Goal: Find specific page/section: Find specific page/section

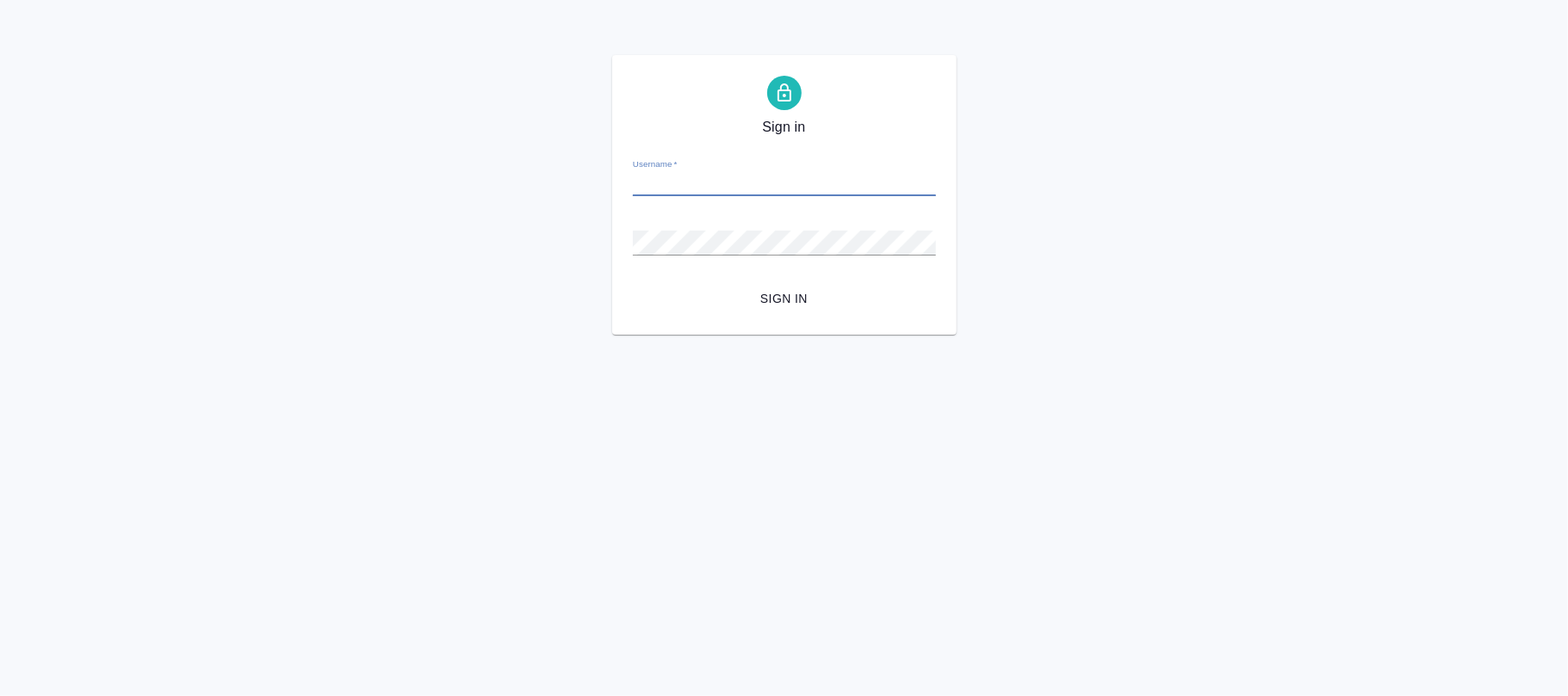
type input "n.fokina@awatera.com"
drag, startPoint x: 788, startPoint y: 320, endPoint x: 788, endPoint y: 308, distance: 12.0
click at [788, 314] on div "Sign in Username   * n.fokina@awatera.com Password   * urlPath   * /admins/prod…" at bounding box center [784, 195] width 344 height 279
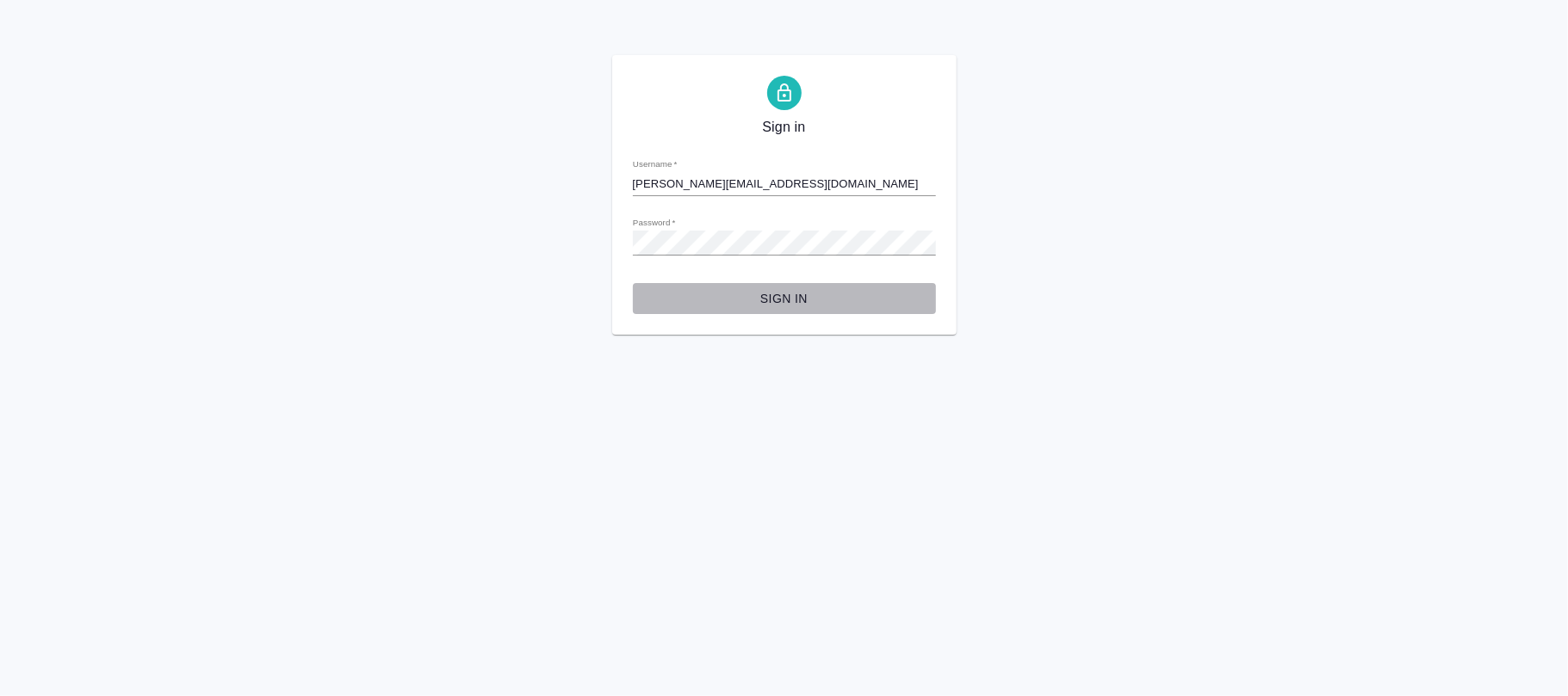
click at [788, 308] on span "Sign in" at bounding box center [784, 299] width 276 height 22
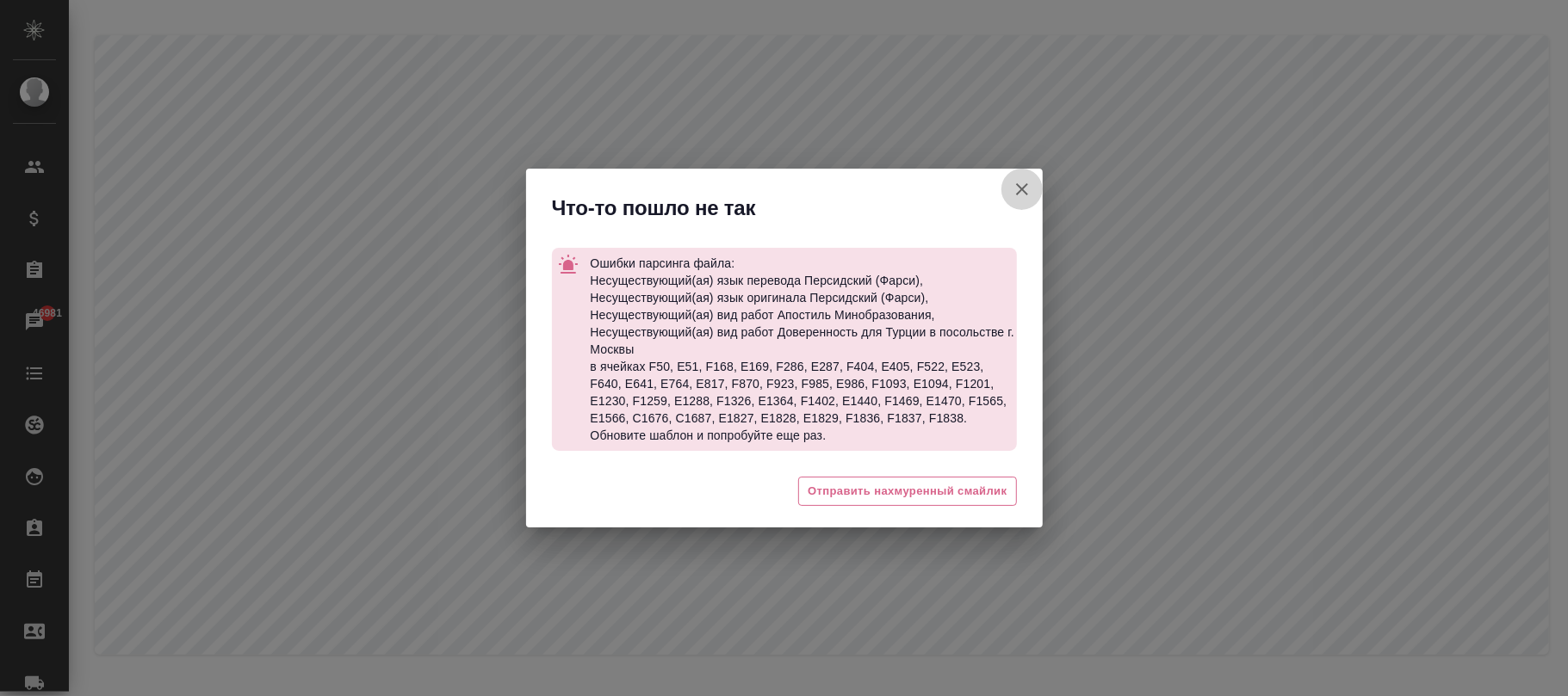
click at [1024, 184] on icon "button" at bounding box center [1022, 189] width 12 height 12
click at [1031, 187] on icon "button" at bounding box center [1022, 189] width 21 height 21
